Goal: Information Seeking & Learning: Learn about a topic

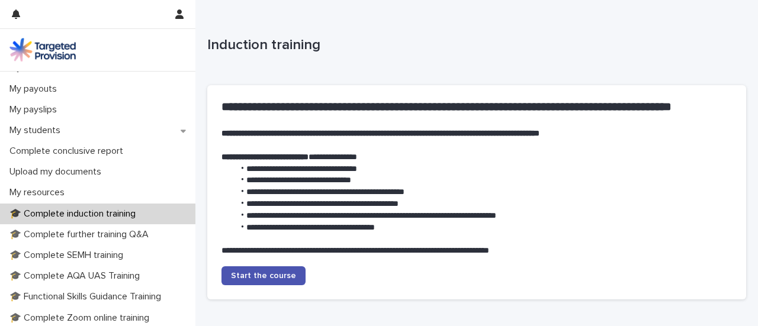
scroll to position [197, 0]
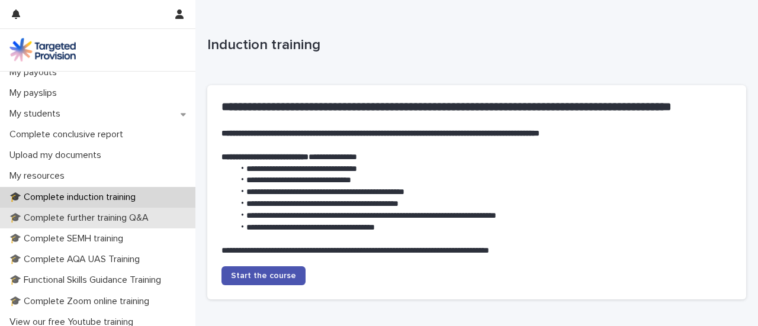
click at [119, 212] on p "🎓 Complete further training Q&A" at bounding box center [81, 217] width 153 height 11
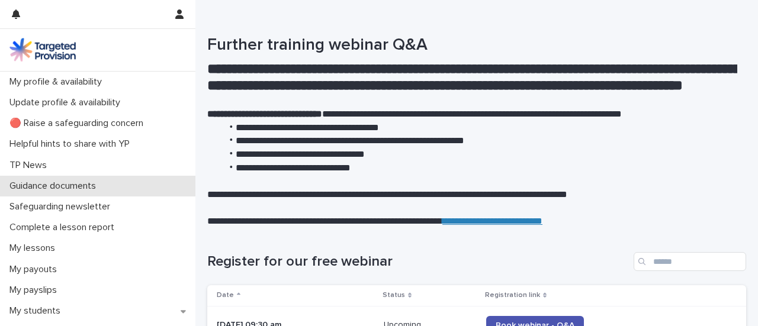
click at [103, 184] on p "Guidance documents" at bounding box center [55, 186] width 101 height 11
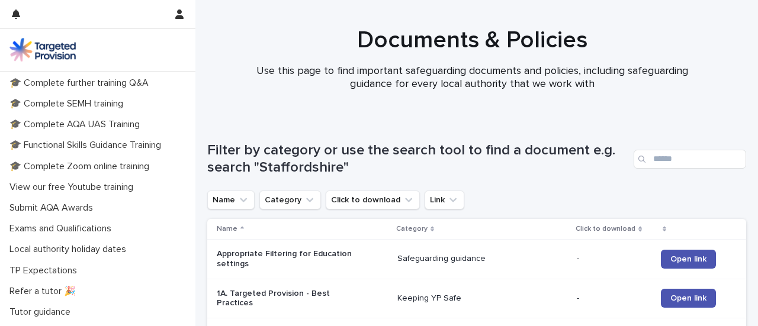
scroll to position [349, 0]
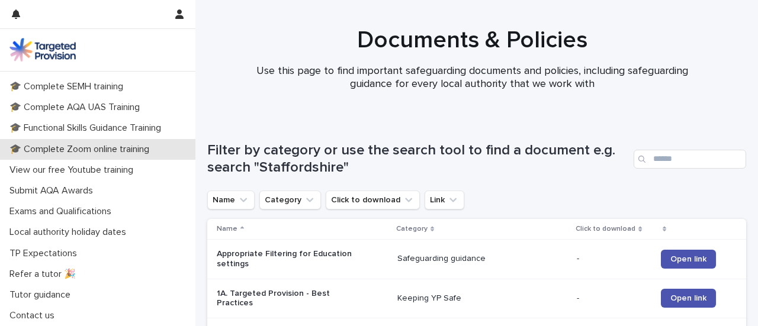
click at [136, 153] on p "🎓 Complete Zoom online training" at bounding box center [82, 149] width 154 height 11
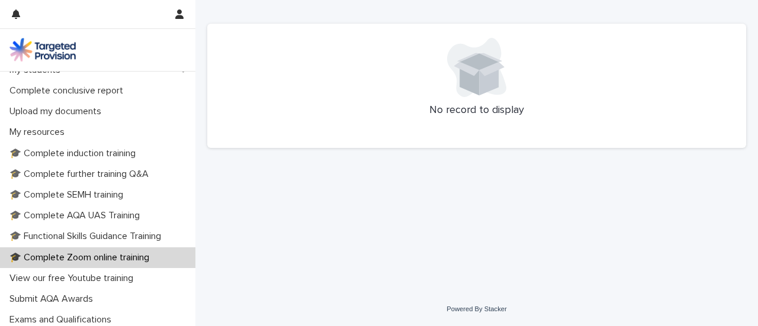
scroll to position [243, 0]
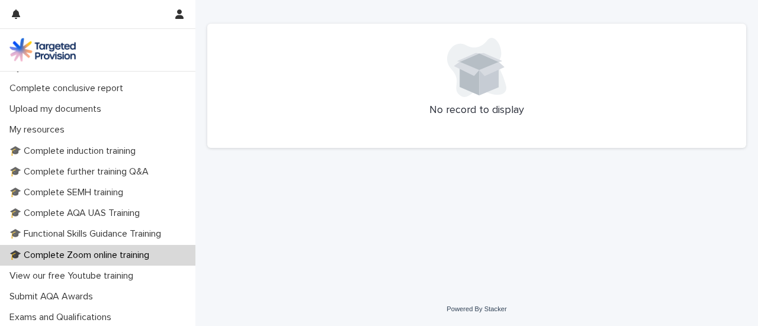
click at [150, 253] on p "🎓 Complete Zoom online training" at bounding box center [82, 255] width 154 height 11
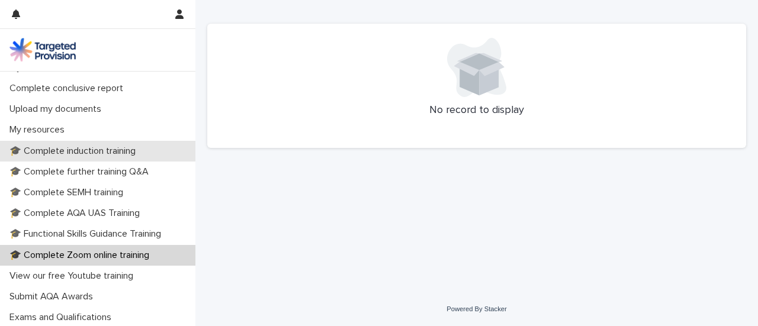
click at [124, 148] on p "🎓 Complete induction training" at bounding box center [75, 151] width 140 height 11
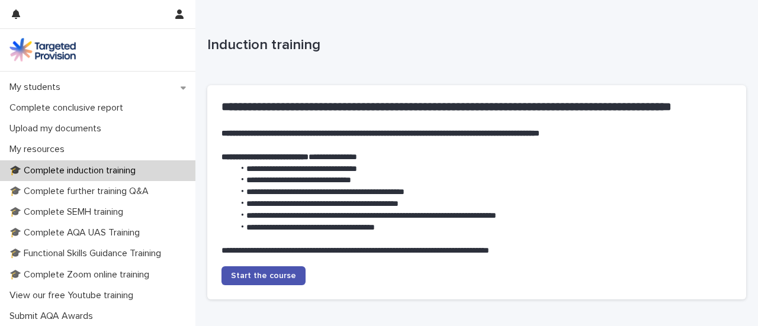
scroll to position [240, 0]
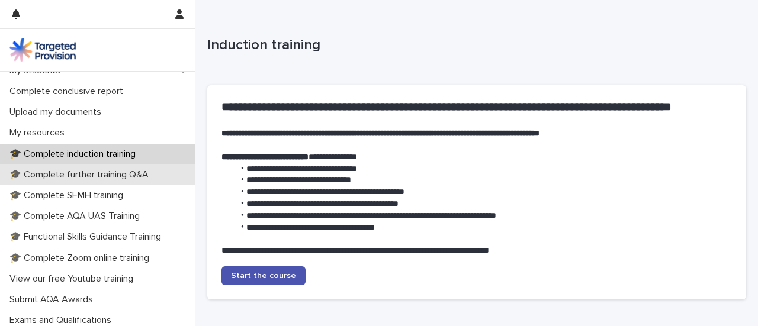
click at [119, 175] on p "🎓 Complete further training Q&A" at bounding box center [81, 174] width 153 height 11
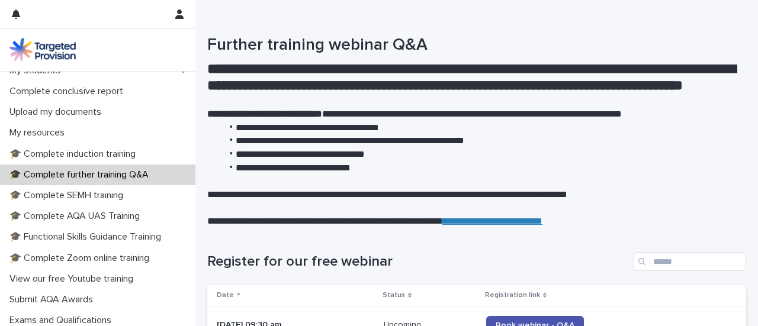
scroll to position [248, 0]
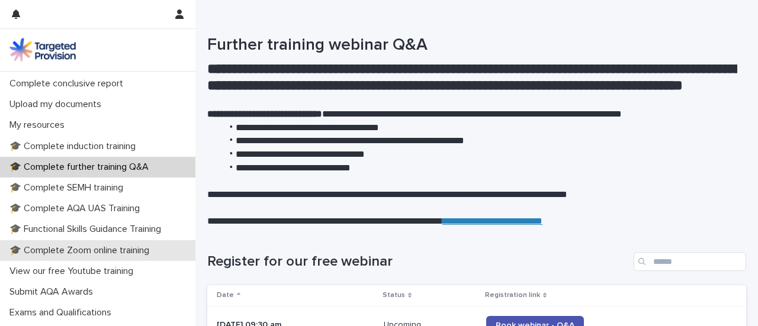
click at [128, 249] on p "🎓 Complete Zoom online training" at bounding box center [82, 250] width 154 height 11
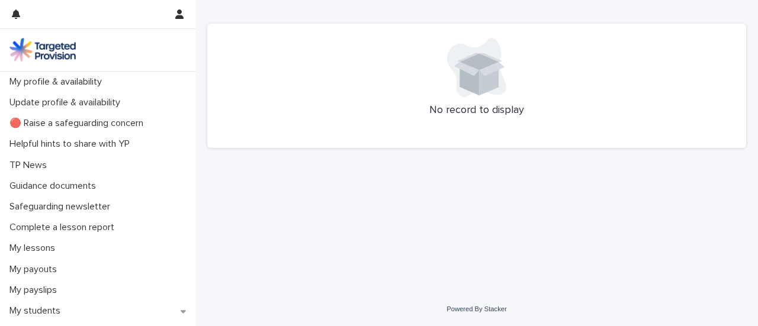
click at [444, 115] on p "No record to display" at bounding box center [476, 110] width 510 height 13
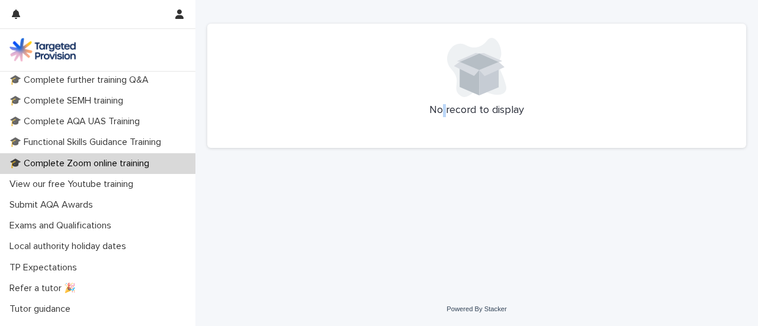
scroll to position [337, 0]
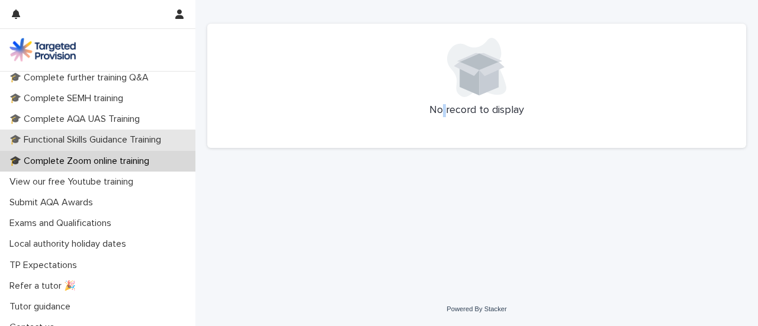
click at [149, 147] on div "🎓 Functional Skills Guidance Training" at bounding box center [97, 140] width 195 height 21
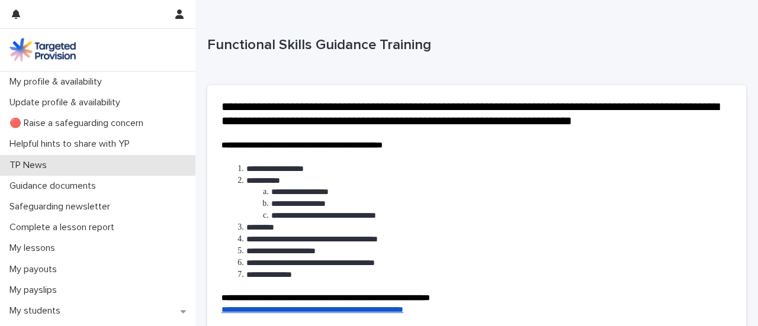
click at [188, 172] on div "TP News" at bounding box center [97, 165] width 195 height 21
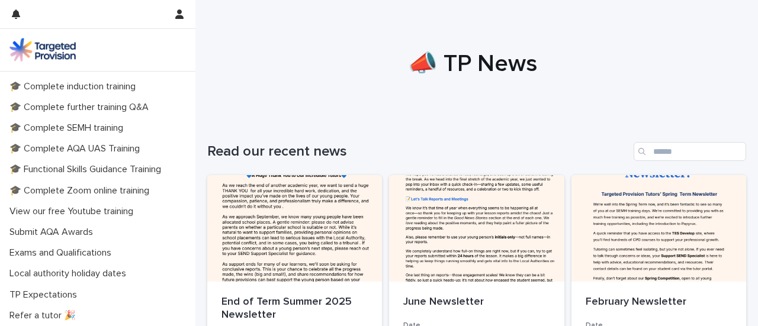
scroll to position [308, 0]
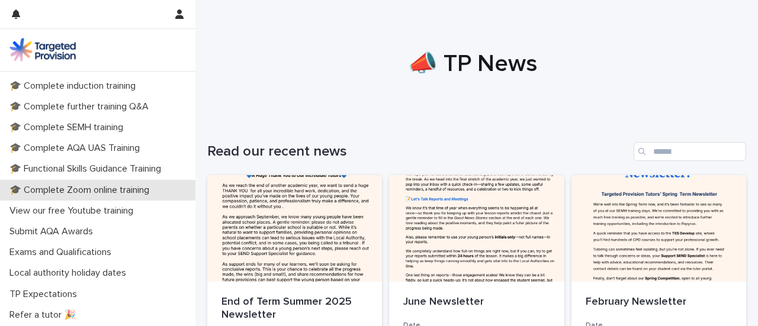
click at [18, 188] on p "🎓 Complete Zoom online training" at bounding box center [82, 190] width 154 height 11
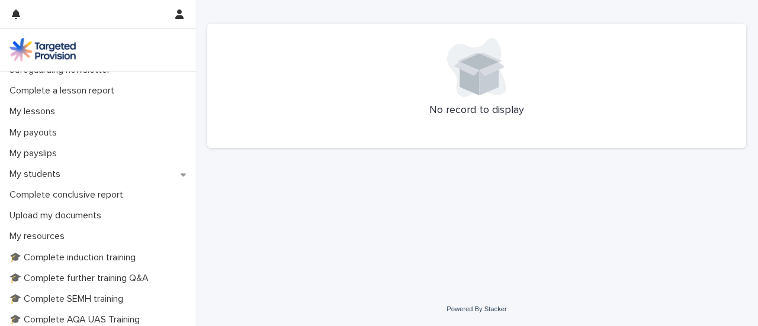
scroll to position [140, 0]
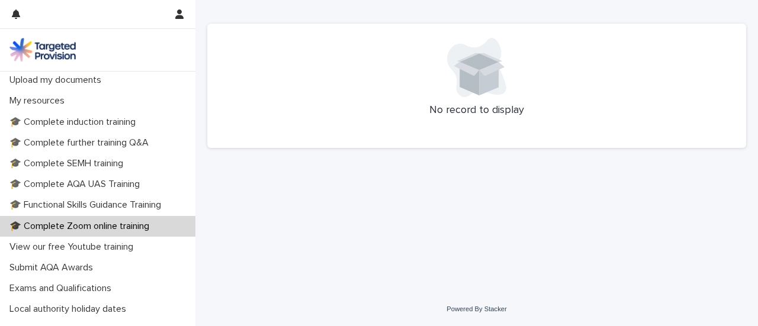
scroll to position [275, 0]
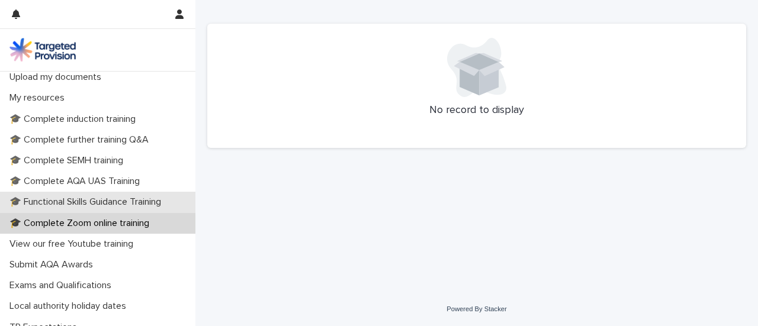
click at [138, 201] on p "🎓 Functional Skills Guidance Training" at bounding box center [88, 202] width 166 height 11
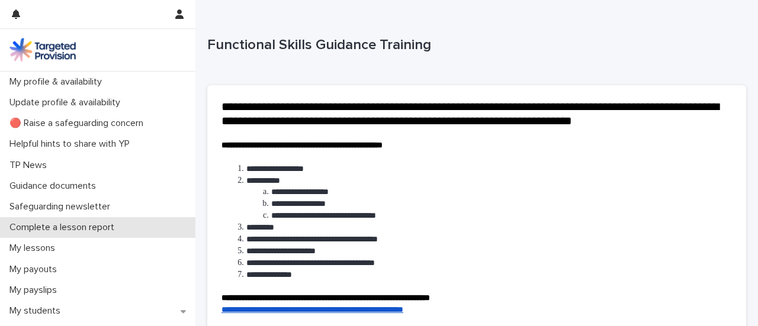
click at [109, 224] on p "Complete a lesson report" at bounding box center [64, 227] width 119 height 11
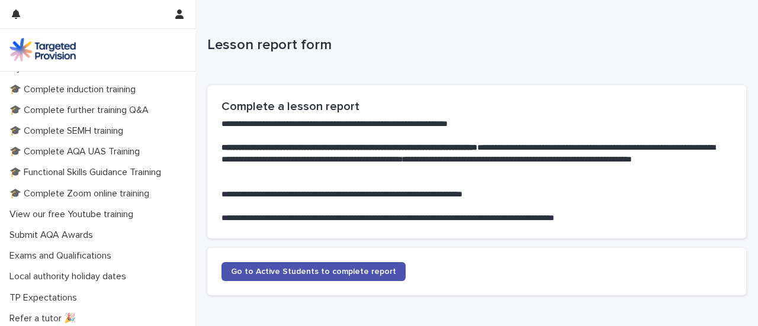
scroll to position [311, 0]
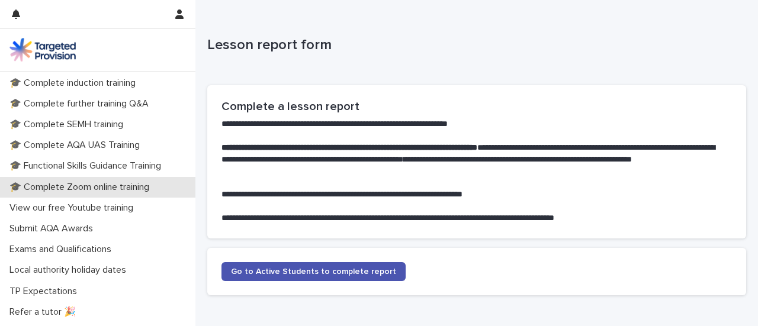
click at [108, 182] on p "🎓 Complete Zoom online training" at bounding box center [82, 187] width 154 height 11
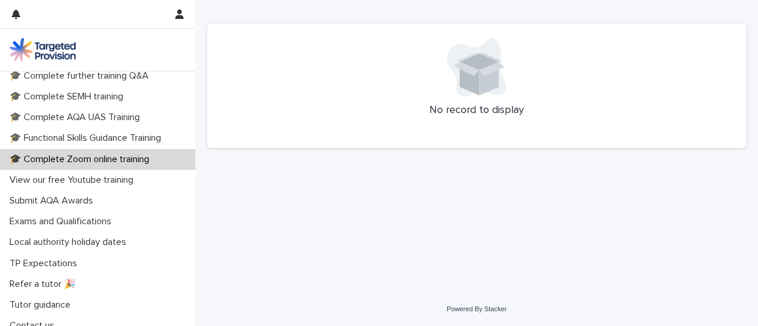
scroll to position [349, 0]
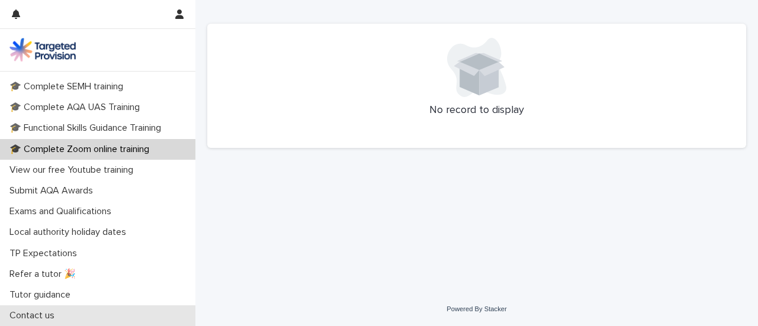
click at [41, 316] on p "Contact us" at bounding box center [34, 315] width 59 height 11
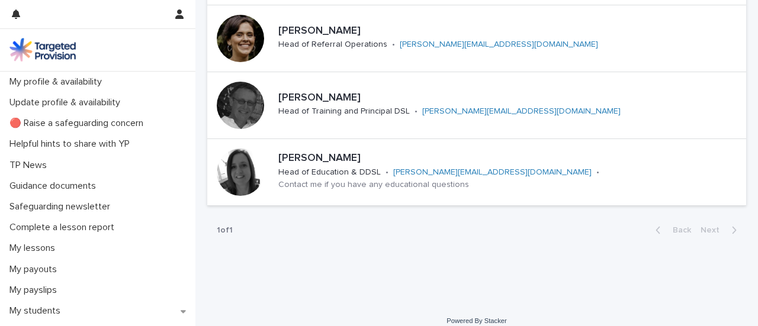
scroll to position [308, 0]
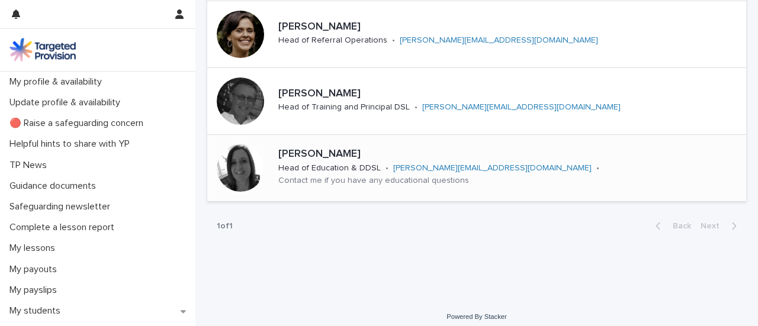
click at [429, 172] on link "[PERSON_NAME][EMAIL_ADDRESS][DOMAIN_NAME]" at bounding box center [492, 168] width 198 height 8
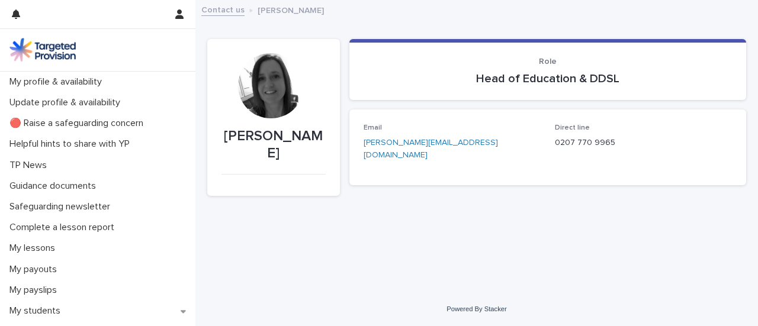
click at [407, 143] on link "[PERSON_NAME][EMAIL_ADDRESS][DOMAIN_NAME]" at bounding box center [430, 149] width 134 height 21
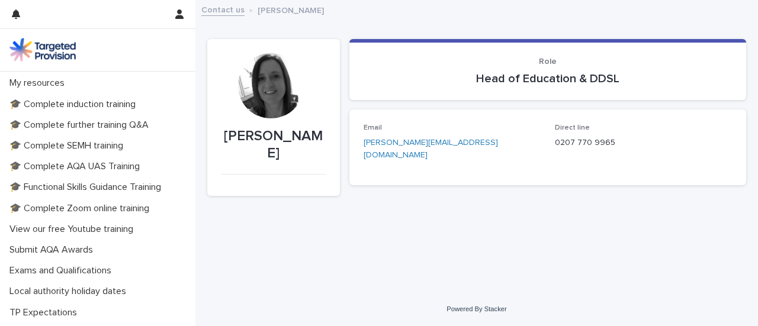
scroll to position [289, 0]
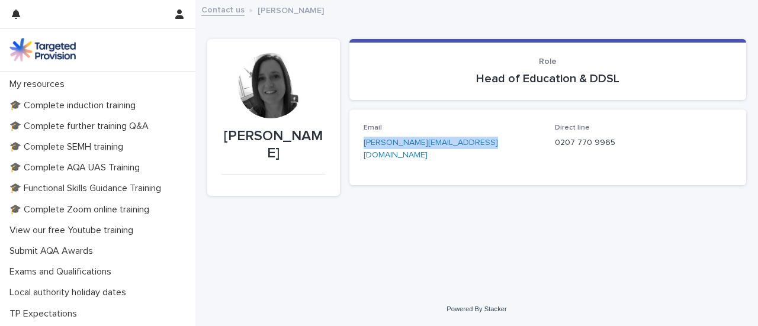
drag, startPoint x: 478, startPoint y: 144, endPoint x: 359, endPoint y: 150, distance: 119.1
click at [359, 150] on div "Email [PERSON_NAME][EMAIL_ADDRESS][DOMAIN_NAME] Direct line 0207 770 9965" at bounding box center [547, 148] width 397 height 76
copy link "[PERSON_NAME][EMAIL_ADDRESS][DOMAIN_NAME]"
click at [359, 150] on div "Email [PERSON_NAME][EMAIL_ADDRESS][DOMAIN_NAME] Direct line 0207 770 9965" at bounding box center [547, 148] width 397 height 76
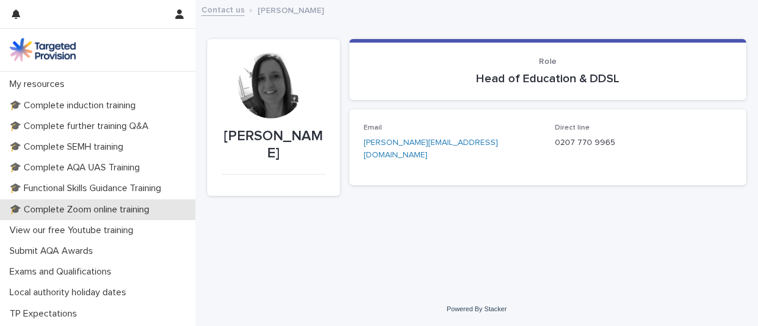
click at [73, 208] on p "🎓 Complete Zoom online training" at bounding box center [82, 209] width 154 height 11
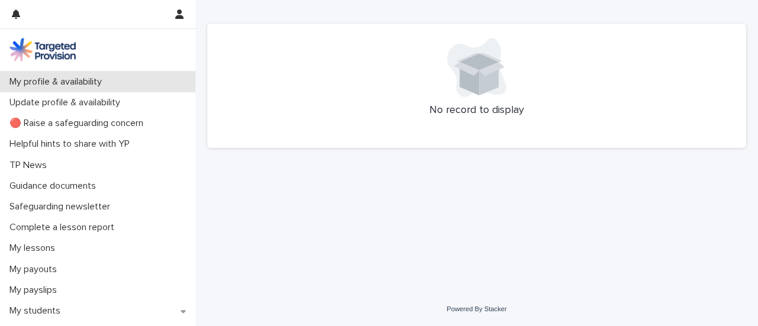
click at [92, 81] on p "My profile & availability" at bounding box center [58, 81] width 107 height 11
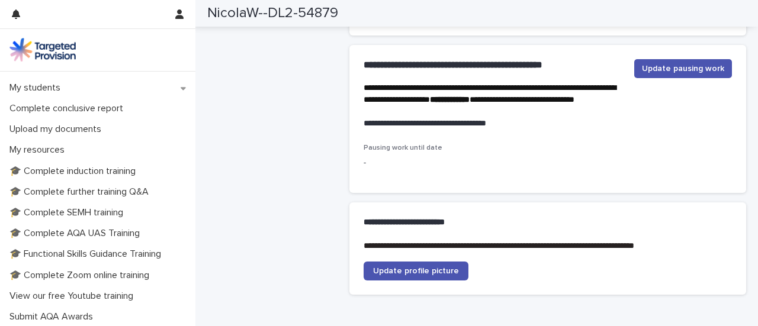
scroll to position [219, 0]
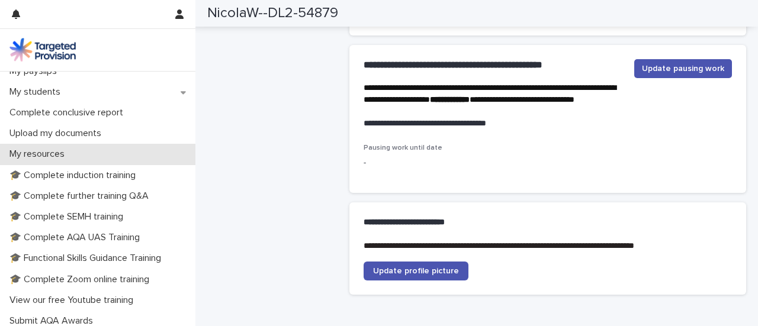
click at [48, 153] on p "My resources" at bounding box center [39, 154] width 69 height 11
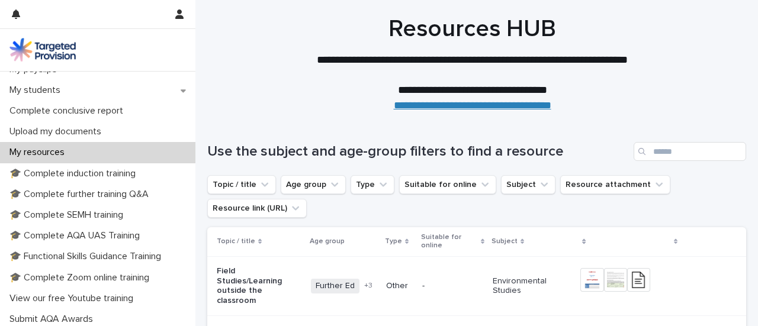
scroll to position [255, 0]
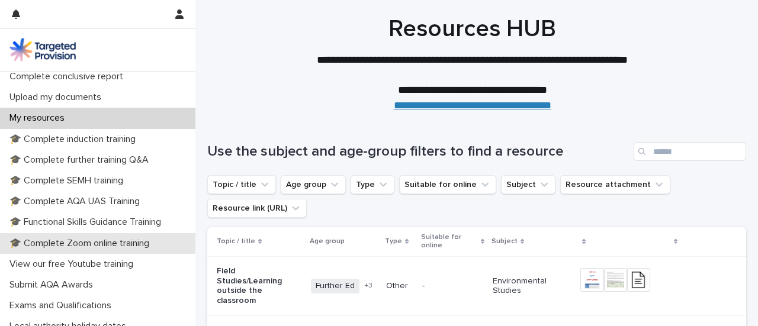
click at [143, 244] on p "🎓 Complete Zoom online training" at bounding box center [82, 243] width 154 height 11
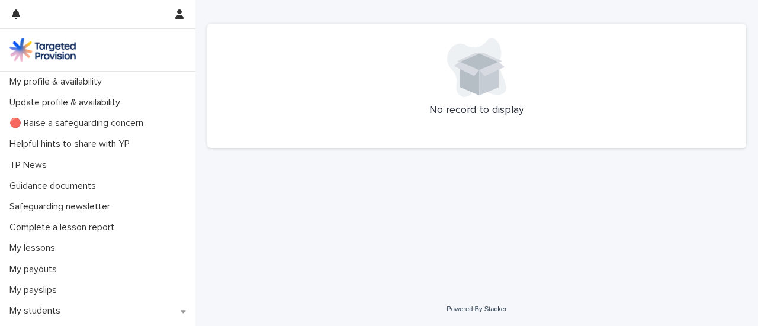
click at [610, 173] on div "Loading... Saving… Loading... Saving… No record to display" at bounding box center [476, 131] width 550 height 263
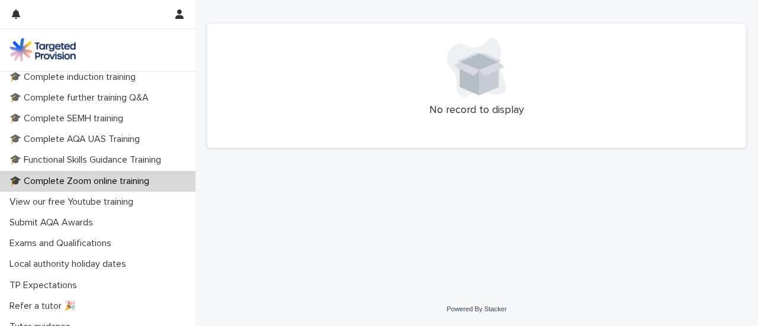
scroll to position [323, 0]
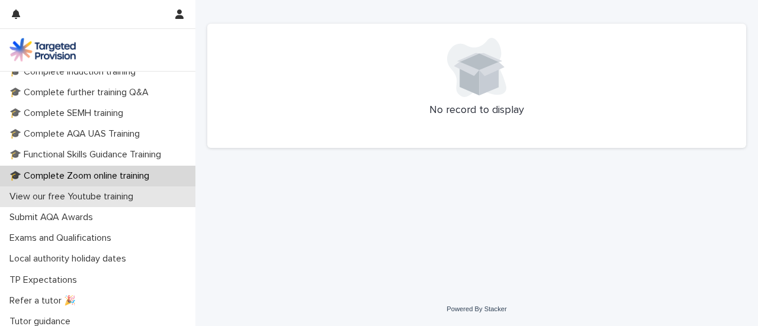
click at [127, 193] on p "View our free Youtube training" at bounding box center [74, 196] width 138 height 11
